Goal: Information Seeking & Learning: Check status

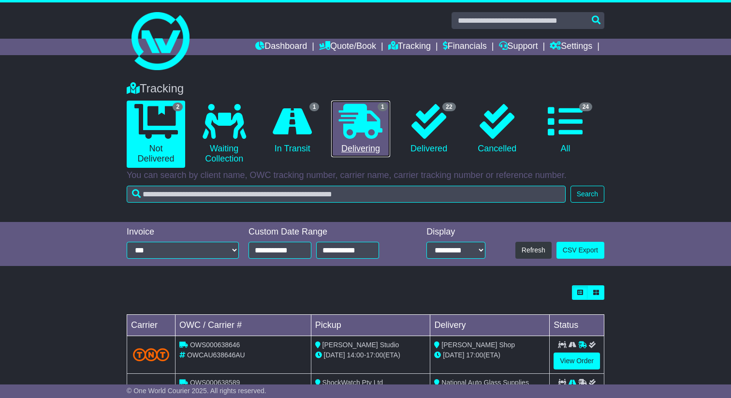
click at [372, 120] on icon at bounding box center [360, 121] width 43 height 35
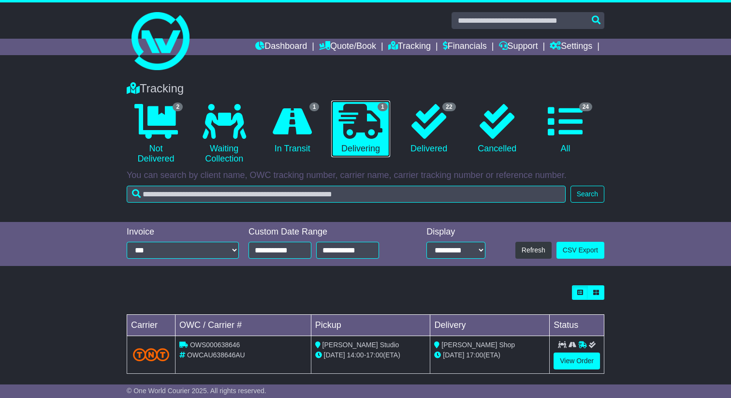
scroll to position [10, 0]
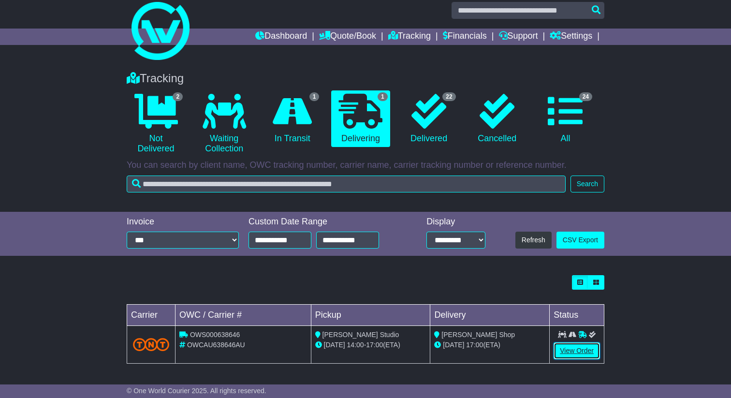
click at [568, 357] on link "View Order" at bounding box center [576, 350] width 46 height 17
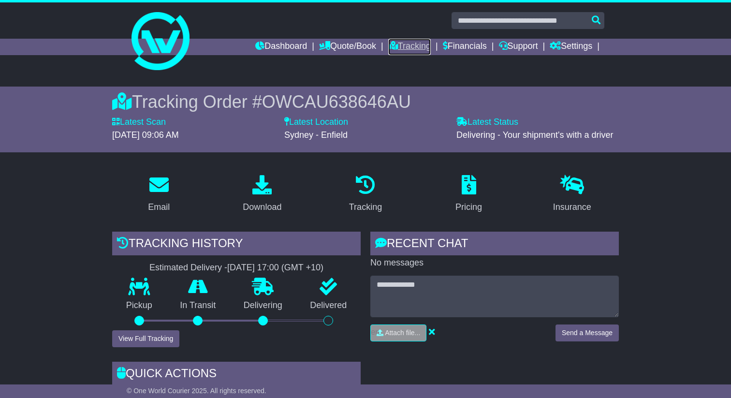
click at [412, 46] on link "Tracking" at bounding box center [409, 47] width 43 height 16
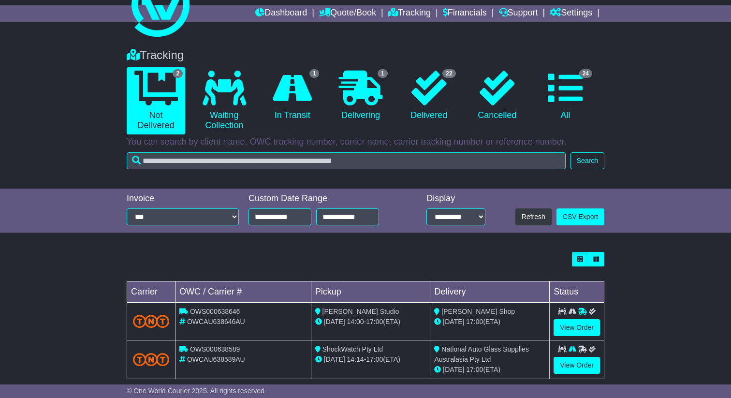
scroll to position [49, 0]
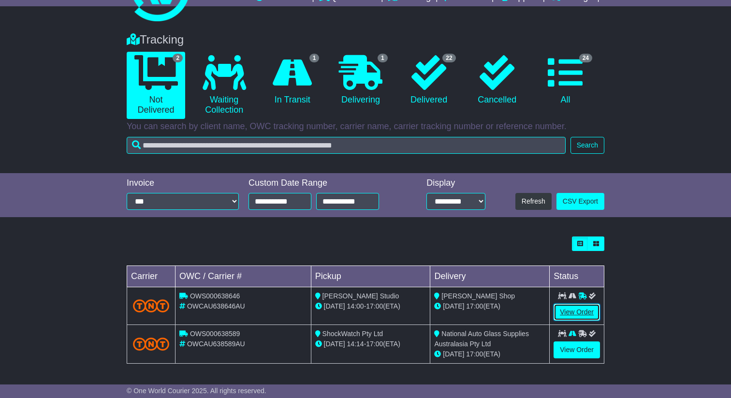
click at [558, 303] on td "View Order" at bounding box center [577, 306] width 55 height 38
click at [566, 306] on link "View Order" at bounding box center [576, 312] width 46 height 17
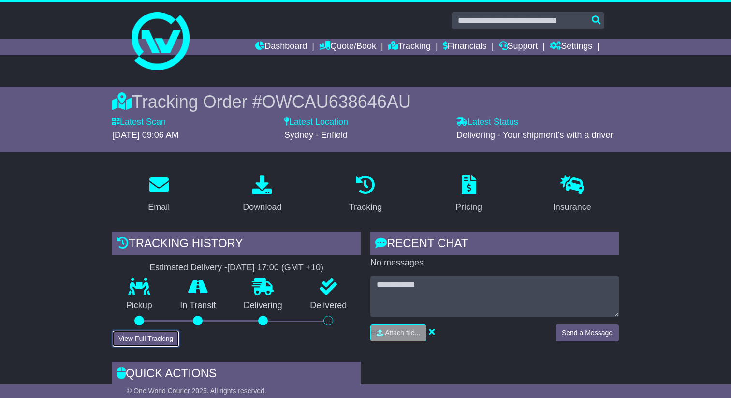
click at [155, 339] on button "View Full Tracking" at bounding box center [145, 338] width 67 height 17
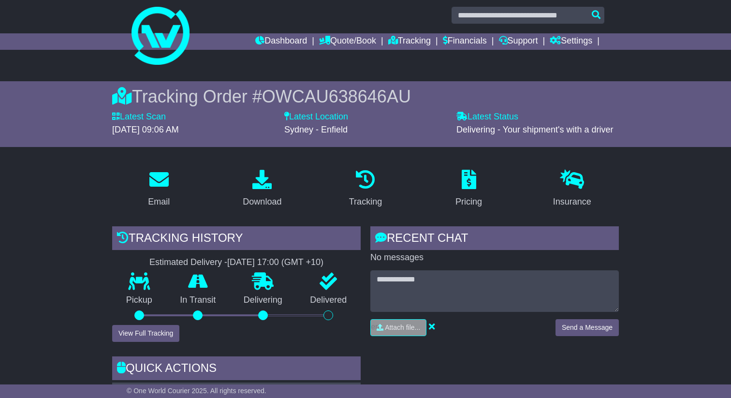
scroll to position [7, 0]
